Goal: Find specific page/section: Find specific page/section

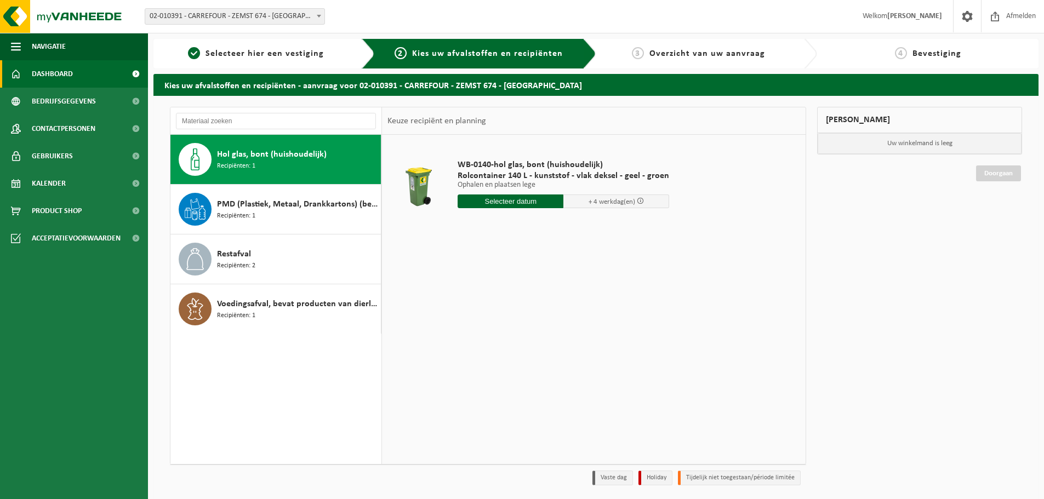
click at [53, 76] on span "Dashboard" at bounding box center [52, 73] width 41 height 27
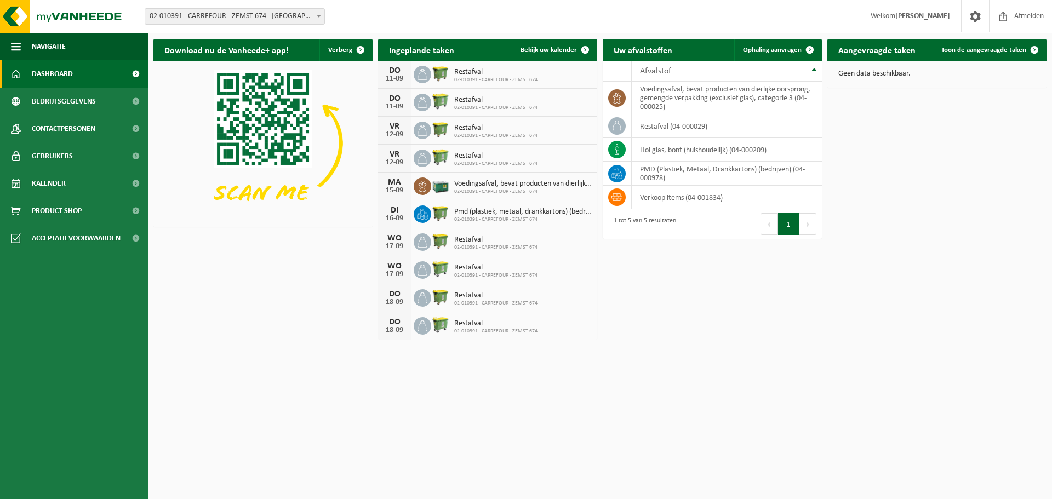
click at [521, 192] on span "02-010391 - CARREFOUR - ZEMST 674" at bounding box center [523, 191] width 138 height 7
click at [947, 294] on div "Download nu de Vanheede+ app! Verberg Ingeplande taken Bekijk uw kalender [DATE…" at bounding box center [600, 189] width 898 height 312
